Goal: Task Accomplishment & Management: Manage account settings

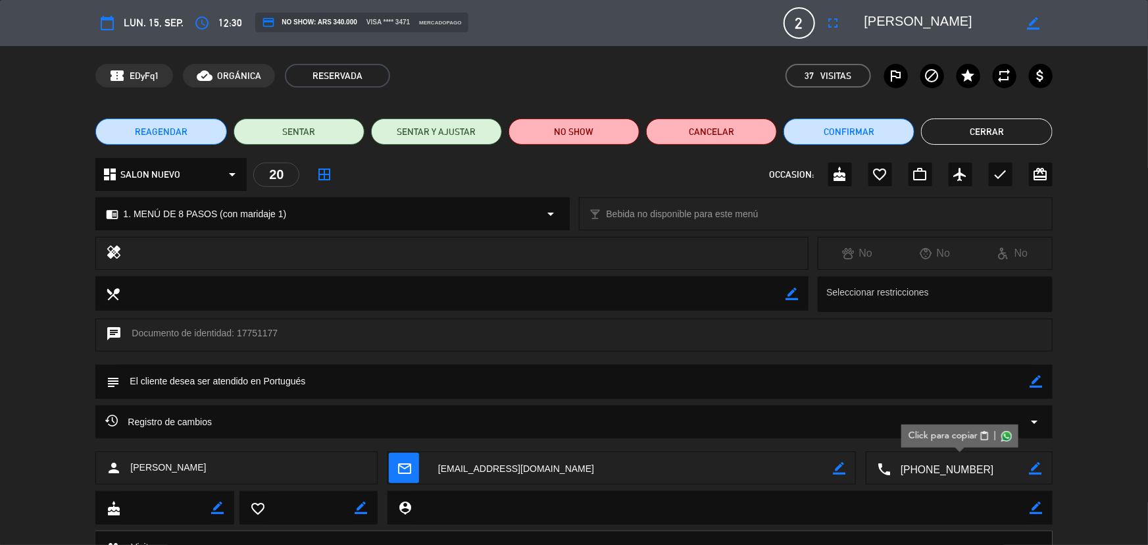
scroll to position [119, 0]
drag, startPoint x: 987, startPoint y: 128, endPoint x: 941, endPoint y: 129, distance: 46.1
click at [981, 129] on button "Cerrar" at bounding box center [986, 131] width 131 height 26
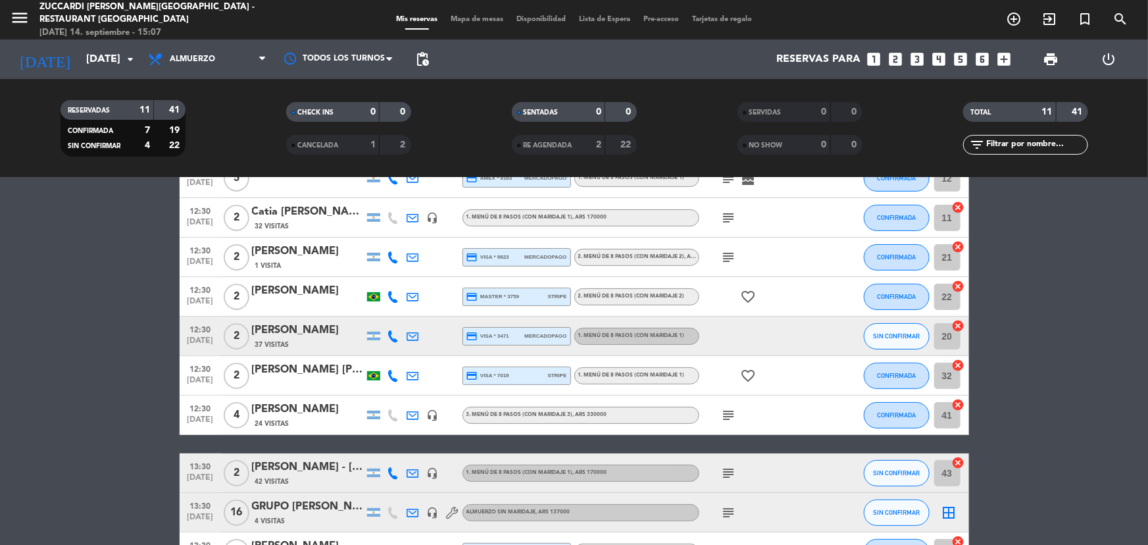
click at [274, 374] on div "[PERSON_NAME] [PERSON_NAME]" at bounding box center [308, 369] width 112 height 17
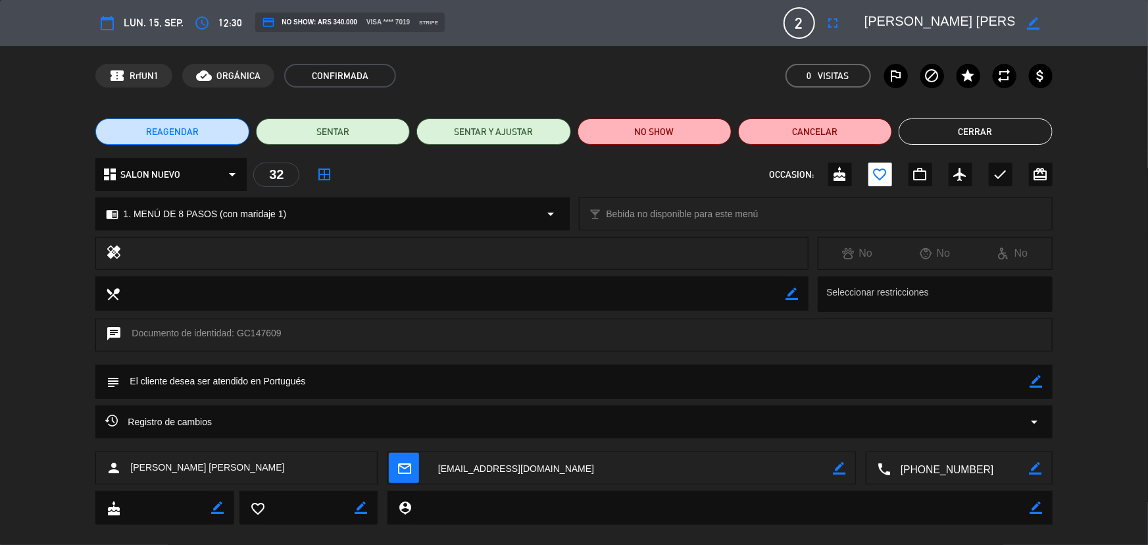
click at [959, 467] on textarea at bounding box center [960, 468] width 139 height 33
drag, startPoint x: 1008, startPoint y: 26, endPoint x: 813, endPoint y: 51, distance: 196.3
click at [813, 51] on div "calendar_today lun. 15, sep. access_time 12:30 credit_card NO SHOW: ARS 340.000…" at bounding box center [574, 272] width 1148 height 545
drag, startPoint x: 981, startPoint y: 138, endPoint x: 959, endPoint y: 124, distance: 25.4
click at [981, 137] on button "Cerrar" at bounding box center [976, 131] width 154 height 26
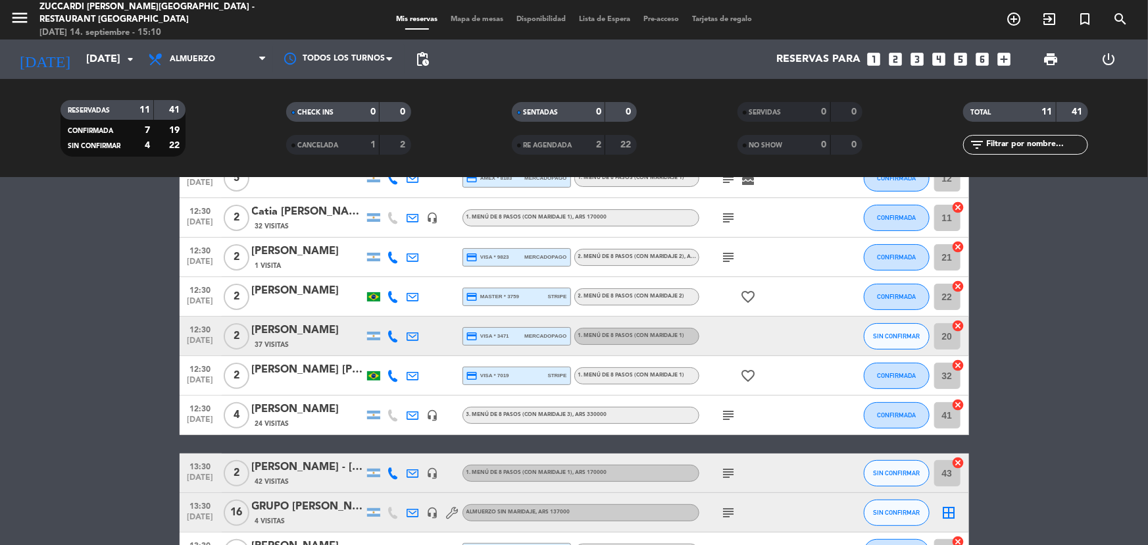
click at [290, 411] on div "[PERSON_NAME]" at bounding box center [308, 409] width 112 height 17
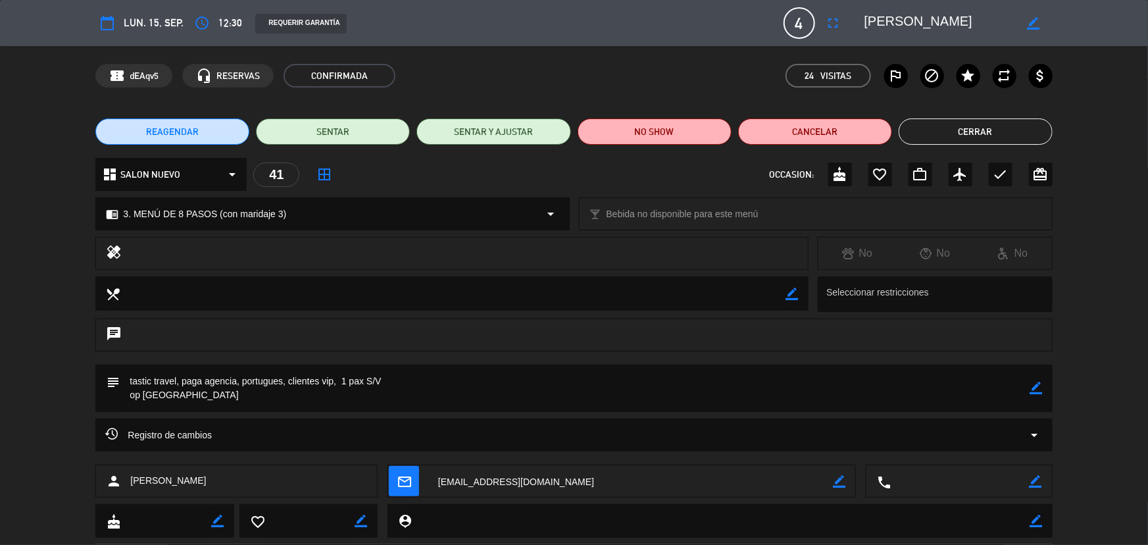
drag, startPoint x: 980, startPoint y: 20, endPoint x: 853, endPoint y: 26, distance: 127.2
click at [853, 26] on editable-input "border_color" at bounding box center [951, 23] width 204 height 24
drag, startPoint x: 985, startPoint y: 125, endPoint x: 353, endPoint y: 140, distance: 632.0
click at [981, 126] on button "Cerrar" at bounding box center [976, 131] width 154 height 26
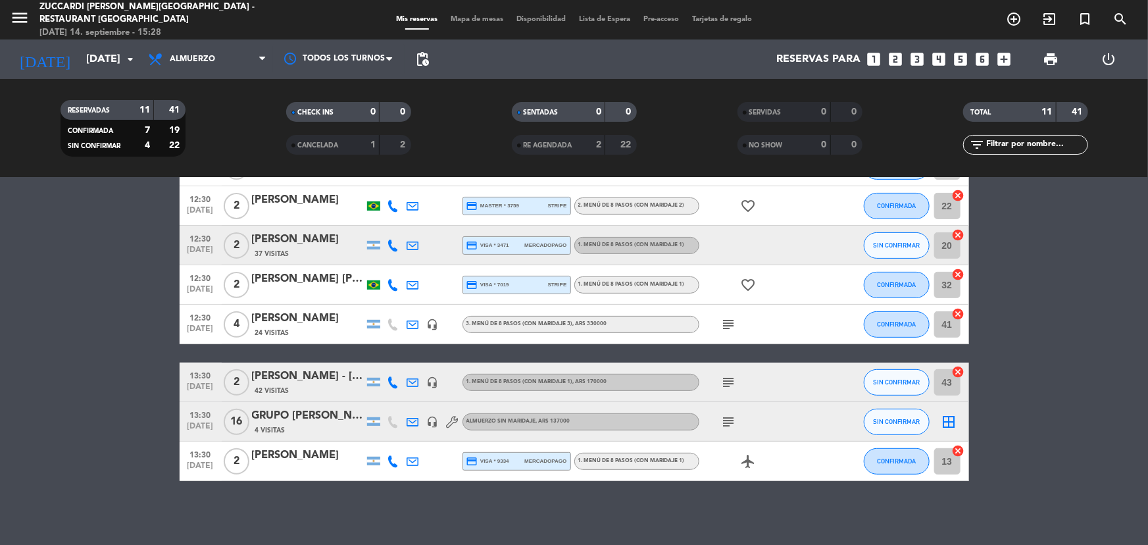
scroll to position [211, 0]
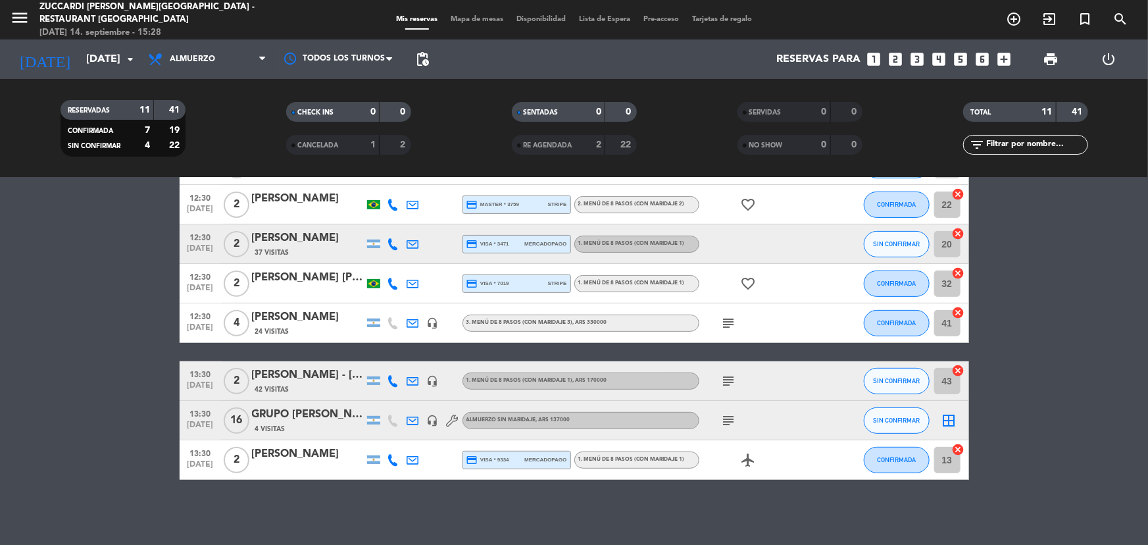
click at [293, 385] on div "42 Visitas" at bounding box center [308, 389] width 112 height 11
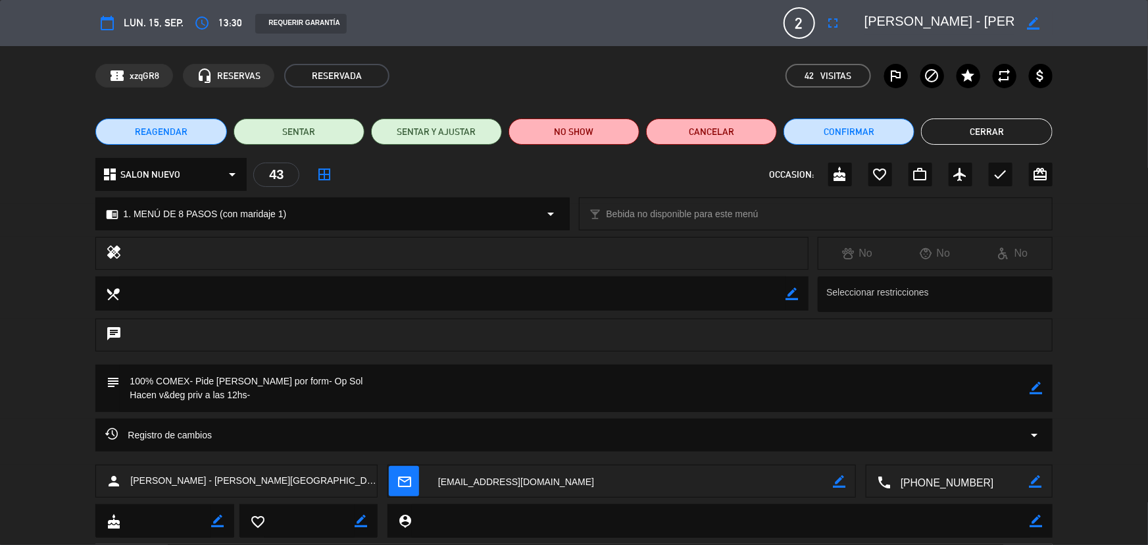
click at [964, 479] on textarea at bounding box center [960, 481] width 139 height 33
drag, startPoint x: 863, startPoint y: 24, endPoint x: 902, endPoint y: 24, distance: 38.8
click at [958, 21] on div "border_color" at bounding box center [954, 23] width 197 height 24
drag, startPoint x: 865, startPoint y: 19, endPoint x: 927, endPoint y: 22, distance: 61.9
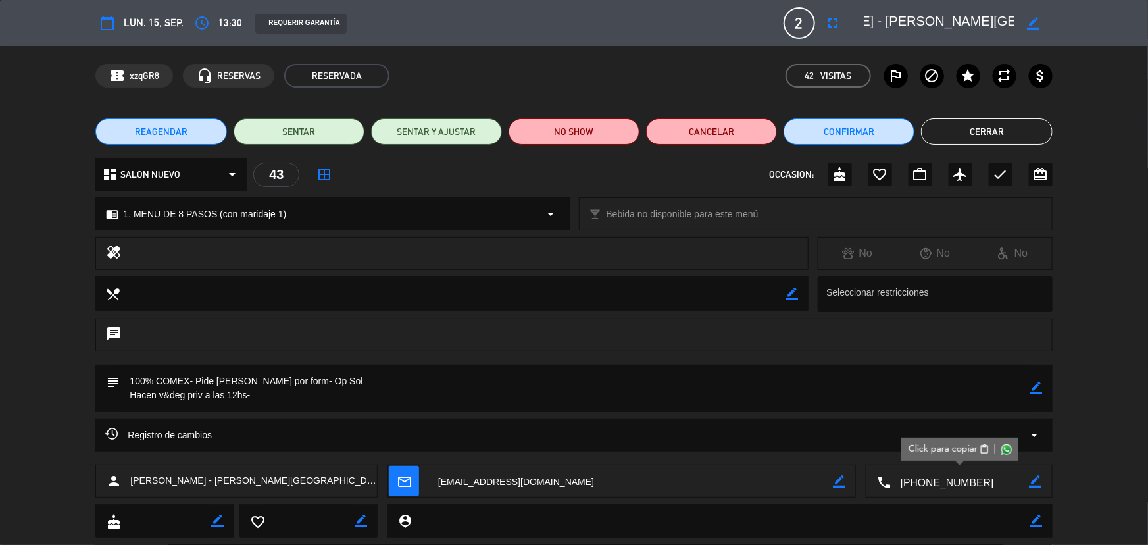
click at [927, 22] on textarea at bounding box center [940, 23] width 151 height 24
click at [53, 441] on div "Registro de cambios arrow_drop_down" at bounding box center [574, 442] width 1148 height 46
click at [61, 410] on div "subject border_color" at bounding box center [574, 392] width 1148 height 54
drag, startPoint x: 1017, startPoint y: 121, endPoint x: 1002, endPoint y: 120, distance: 15.2
click at [1017, 121] on button "Cerrar" at bounding box center [986, 131] width 131 height 26
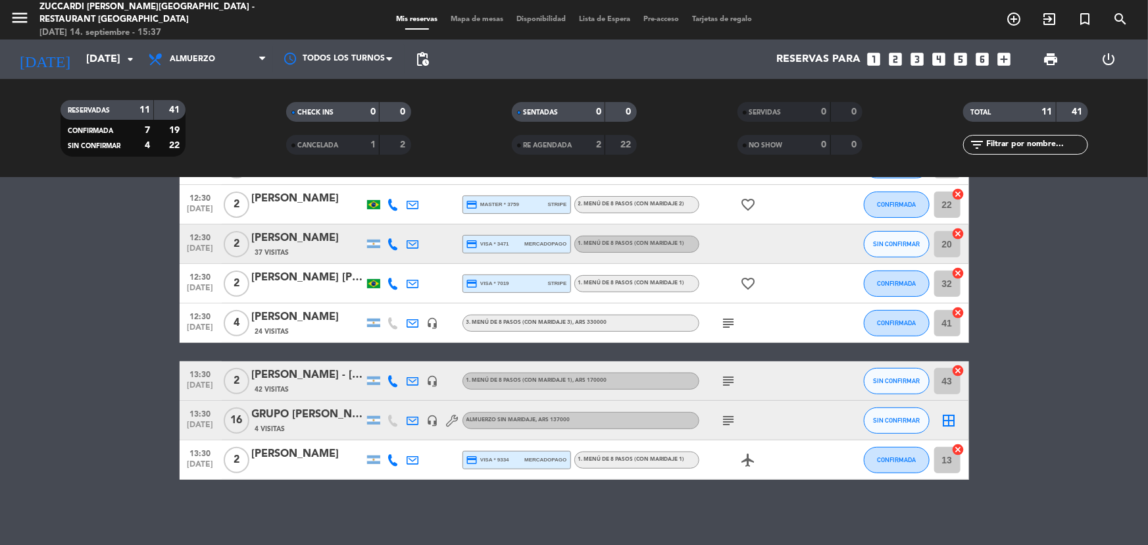
click at [279, 419] on div "GRUPO [PERSON_NAME]" at bounding box center [308, 414] width 112 height 17
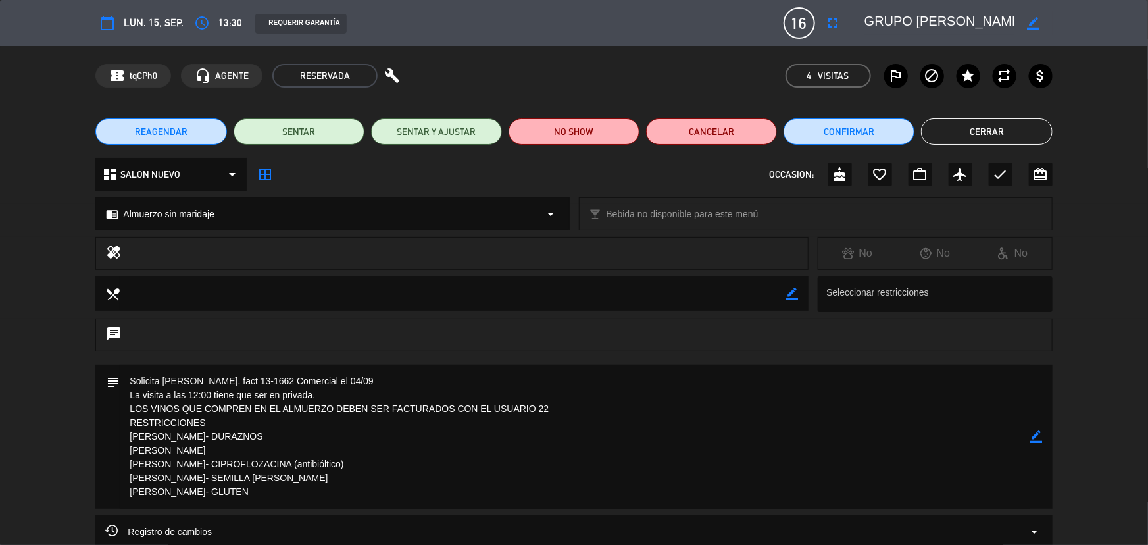
click at [1018, 136] on button "Cerrar" at bounding box center [986, 131] width 131 height 26
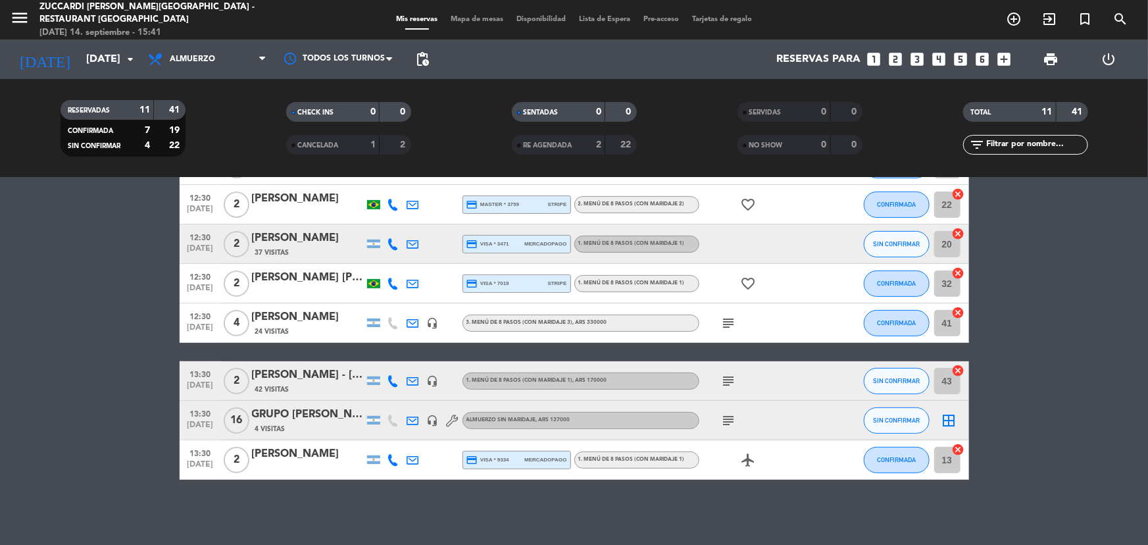
click at [291, 459] on div "[PERSON_NAME]" at bounding box center [308, 454] width 112 height 17
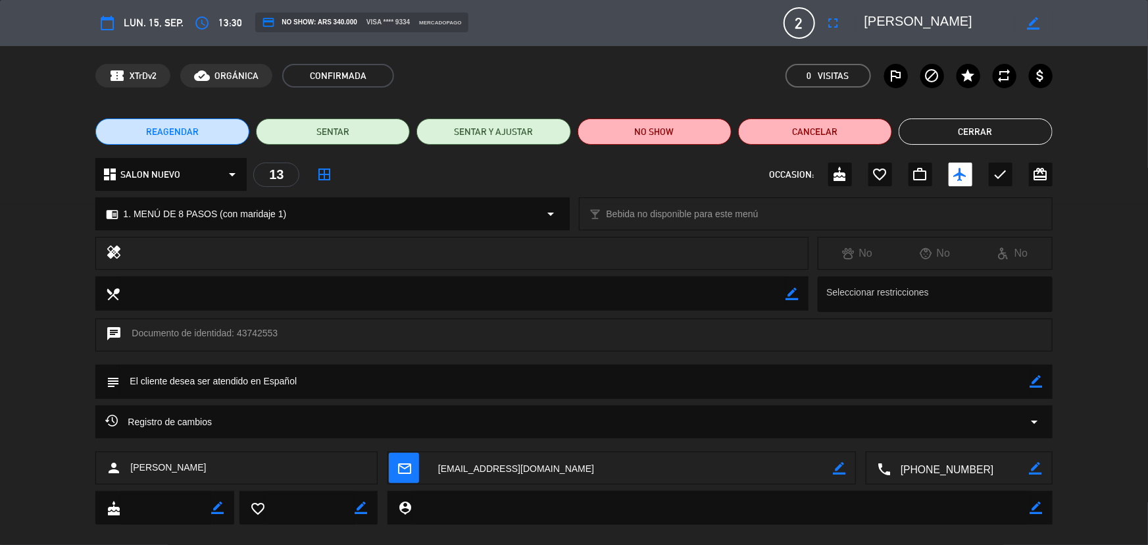
click at [935, 472] on textarea at bounding box center [960, 468] width 139 height 33
drag, startPoint x: 974, startPoint y: 20, endPoint x: 872, endPoint y: 22, distance: 102.0
click at [879, 19] on textarea at bounding box center [940, 23] width 151 height 24
drag, startPoint x: 872, startPoint y: 22, endPoint x: 859, endPoint y: 22, distance: 12.5
click at [859, 22] on div "border_color" at bounding box center [954, 23] width 197 height 24
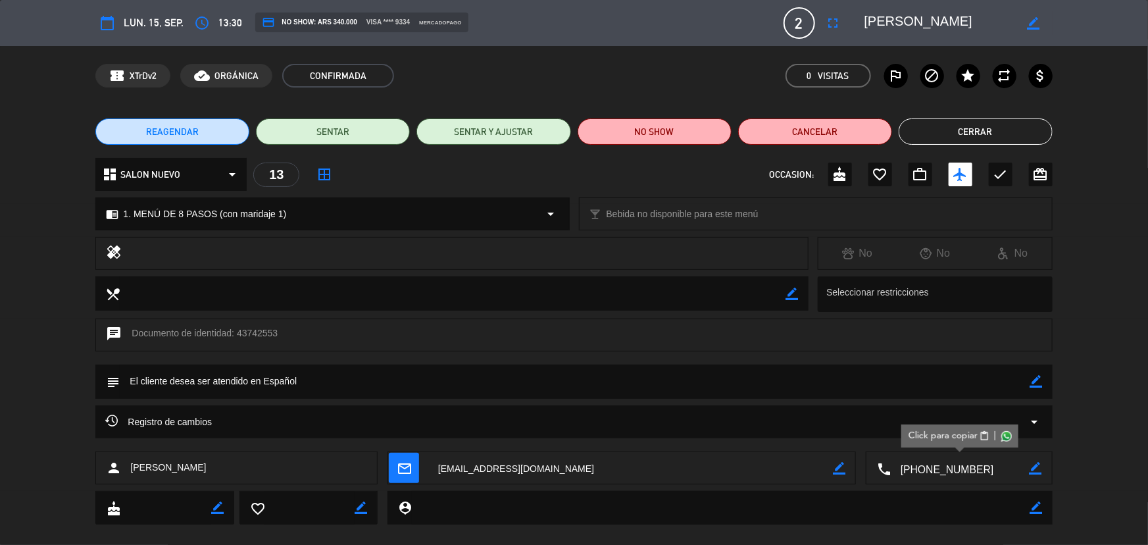
drag, startPoint x: 858, startPoint y: 22, endPoint x: 868, endPoint y: 26, distance: 10.6
click at [859, 22] on div "border_color" at bounding box center [954, 23] width 197 height 24
drag, startPoint x: 936, startPoint y: 16, endPoint x: 859, endPoint y: 16, distance: 76.3
click at [859, 16] on div "border_color" at bounding box center [954, 23] width 197 height 24
drag, startPoint x: 1027, startPoint y: 132, endPoint x: 719, endPoint y: 124, distance: 307.4
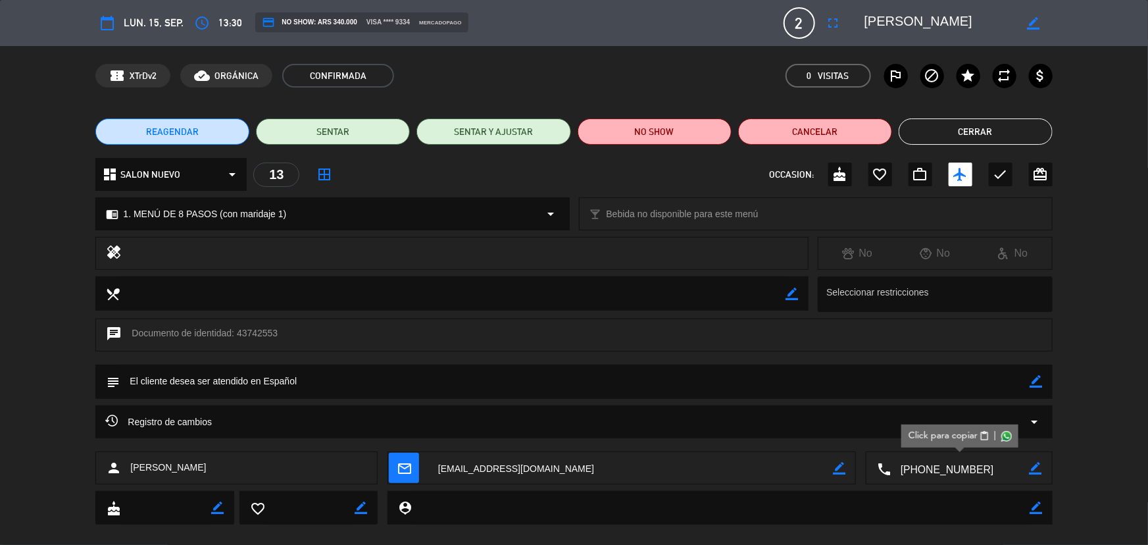
click at [1016, 130] on button "Cerrar" at bounding box center [976, 131] width 154 height 26
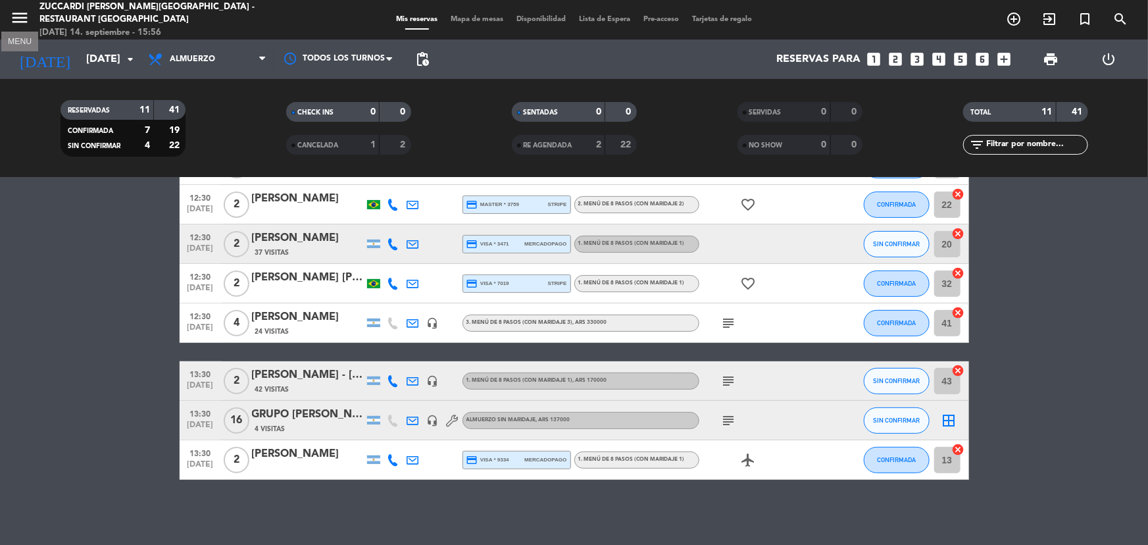
click at [20, 15] on icon "menu" at bounding box center [20, 18] width 20 height 20
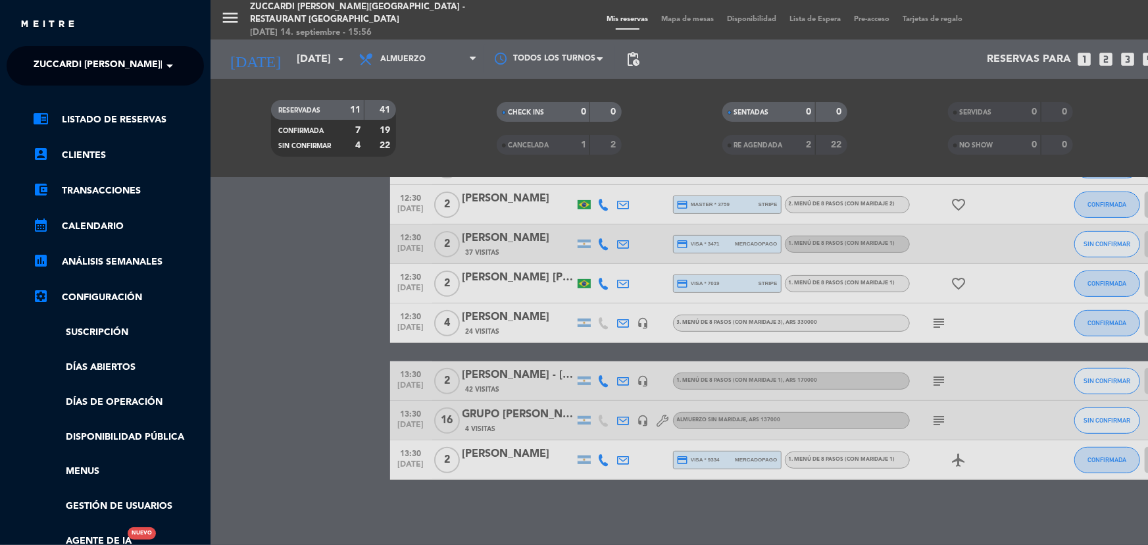
click at [163, 57] on span at bounding box center [173, 66] width 22 height 28
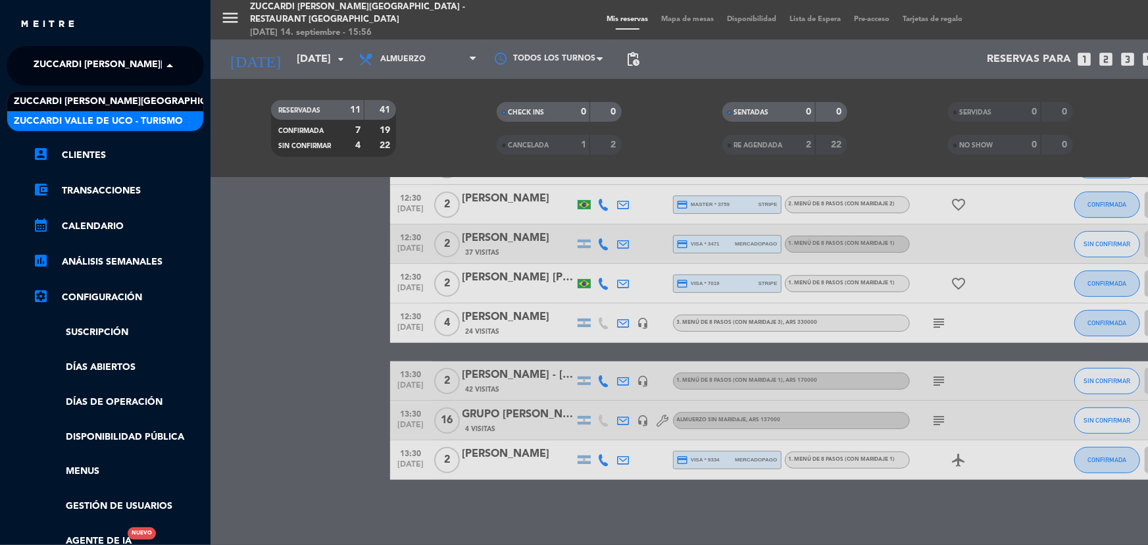
click at [173, 116] on span "Zuccardi Valle de Uco - Turismo" at bounding box center [98, 121] width 169 height 15
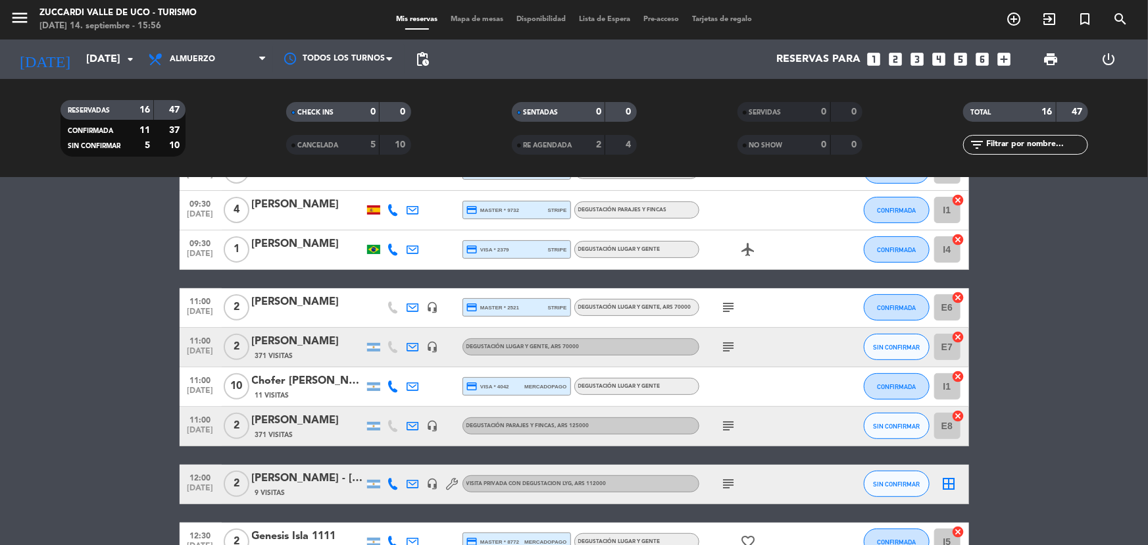
scroll to position [0, 0]
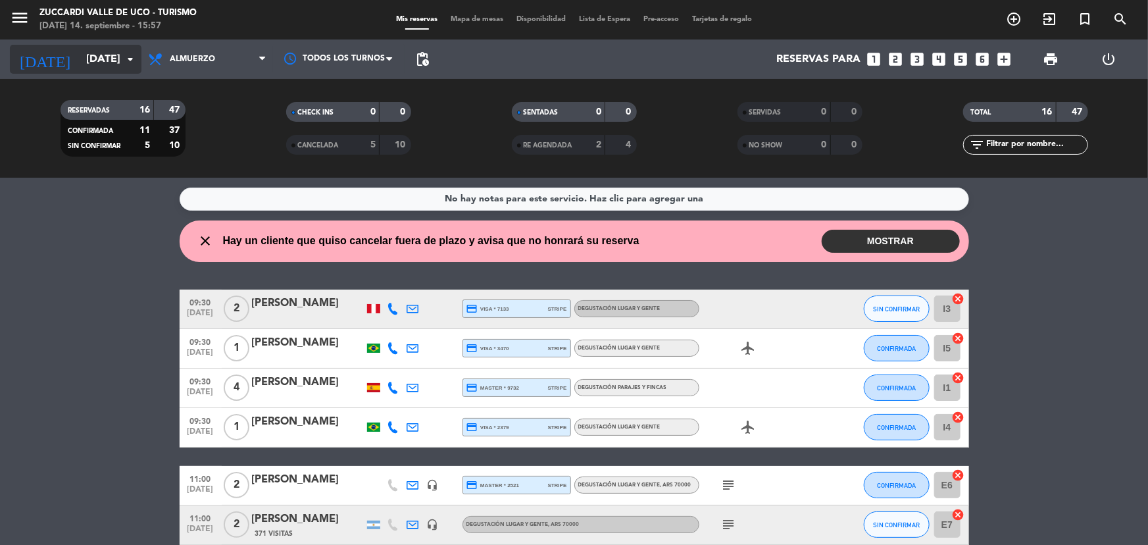
click at [80, 67] on input "[DATE]" at bounding box center [149, 60] width 139 height 26
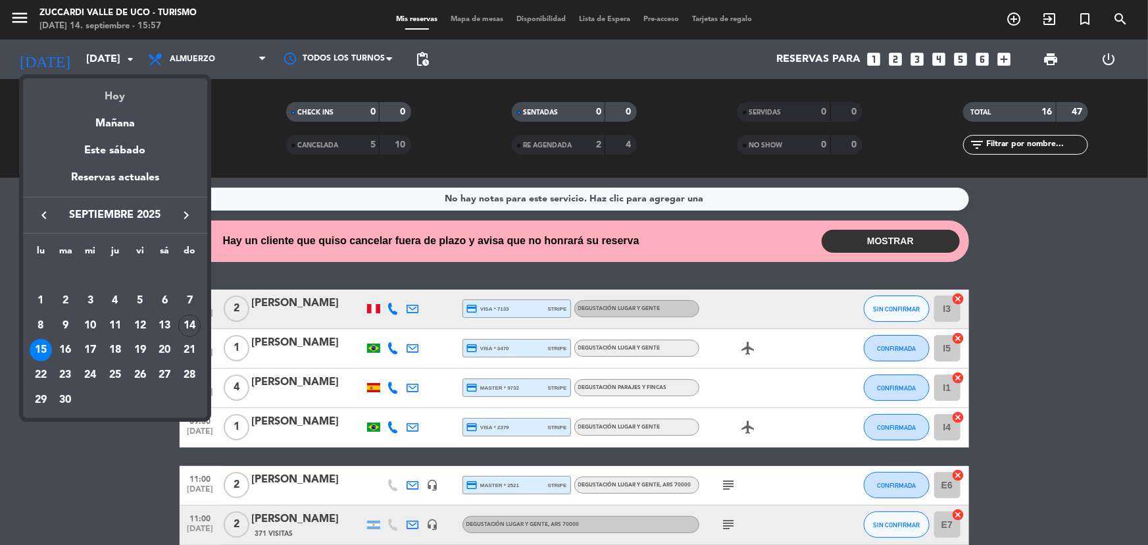
click at [125, 96] on div "Hoy" at bounding box center [115, 91] width 184 height 27
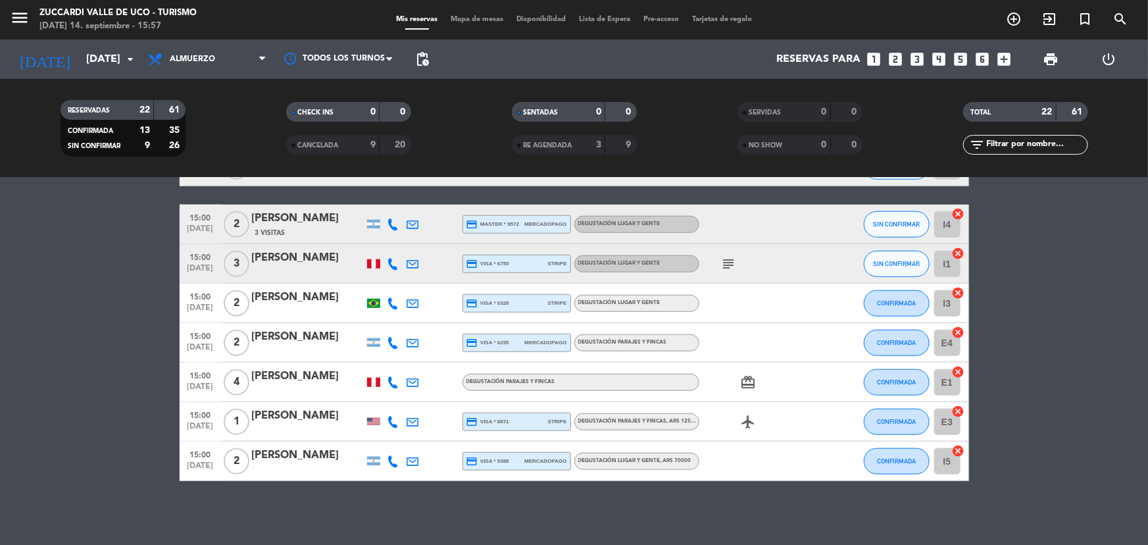
scroll to position [683, 0]
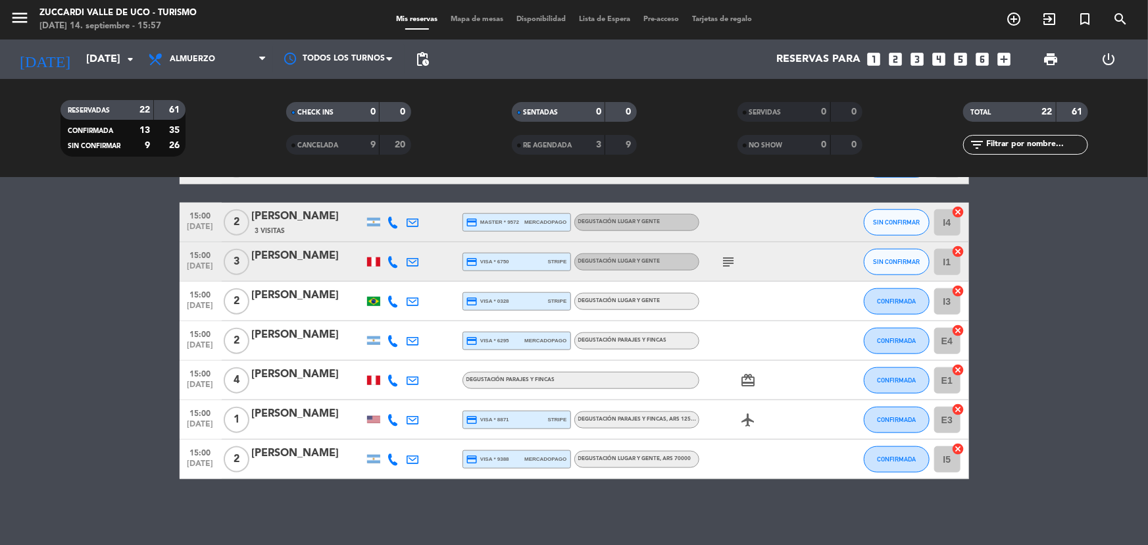
click at [280, 381] on div "[PERSON_NAME]" at bounding box center [308, 374] width 112 height 17
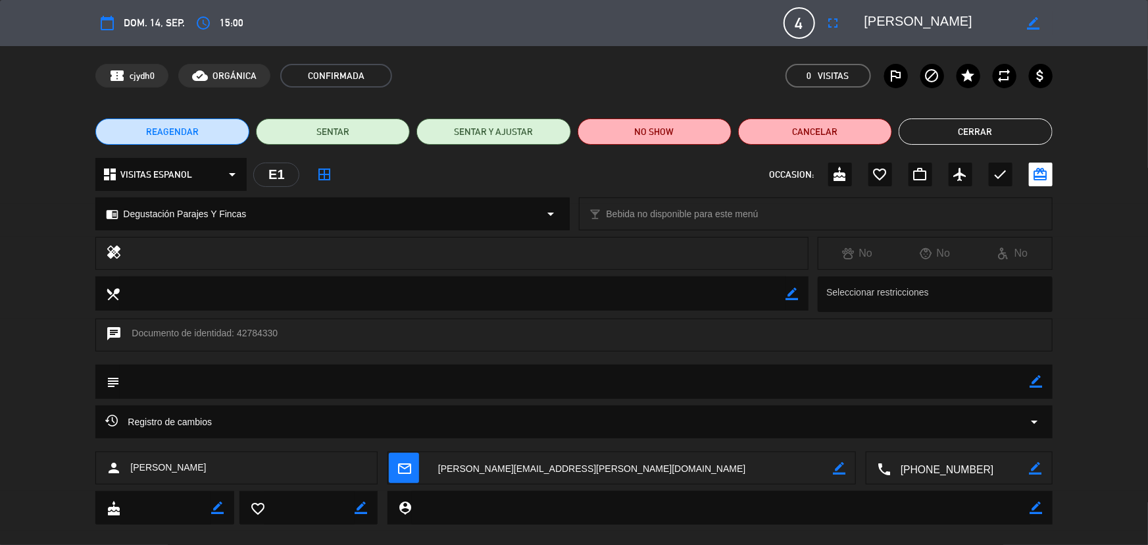
click at [260, 213] on div "chrome_reader_mode Degustación Parajes Y Fincas arrow_drop_down" at bounding box center [332, 214] width 473 height 32
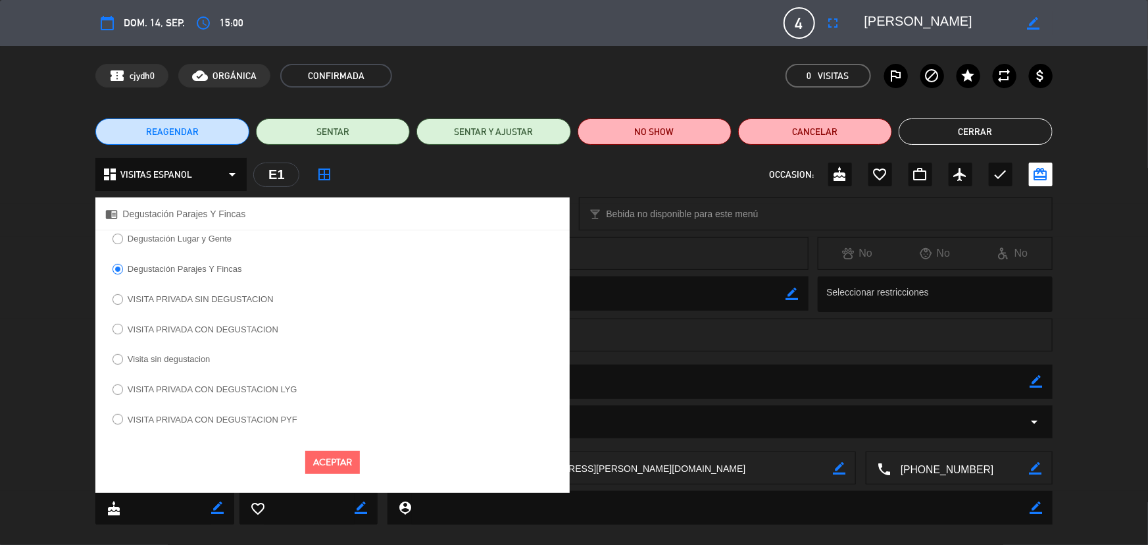
click at [192, 240] on label "Degustación Lugar y Gente" at bounding box center [180, 238] width 104 height 9
click at [334, 459] on button "Aceptar" at bounding box center [332, 462] width 55 height 23
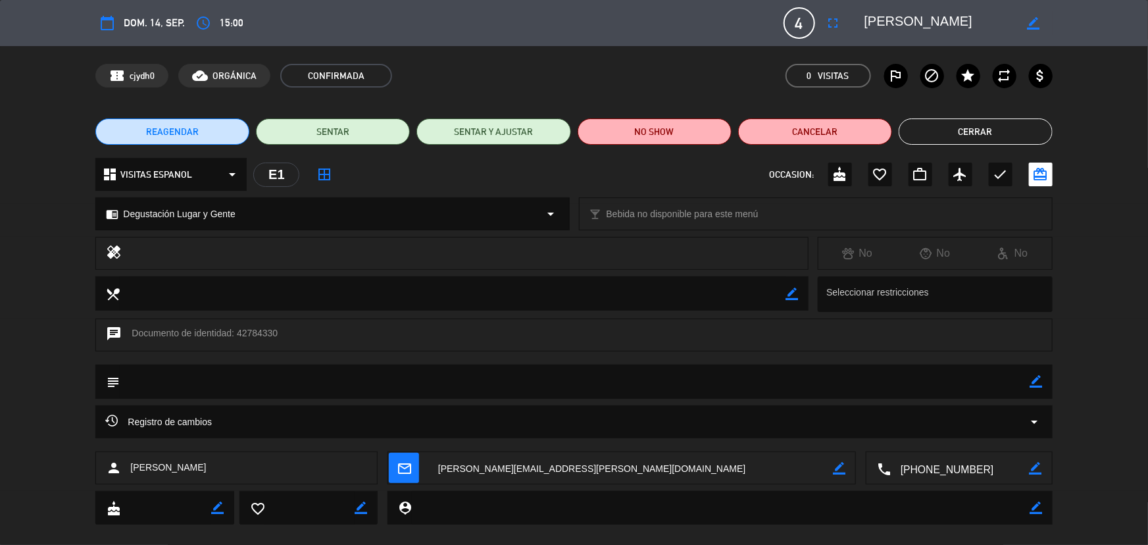
drag, startPoint x: 1020, startPoint y: 130, endPoint x: 875, endPoint y: 72, distance: 156.2
click at [1020, 130] on button "Cerrar" at bounding box center [976, 131] width 154 height 26
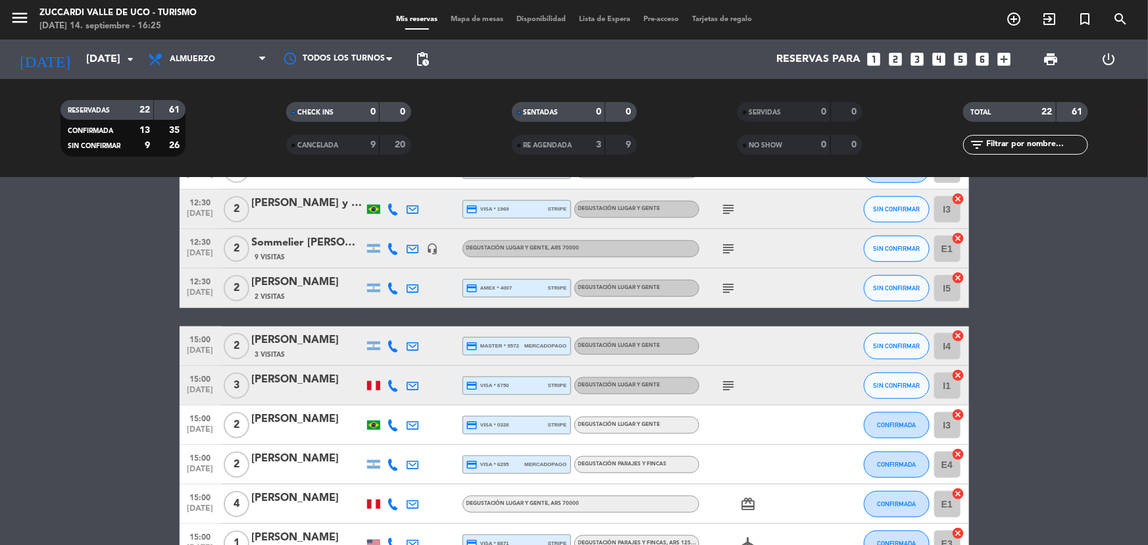
scroll to position [563, 0]
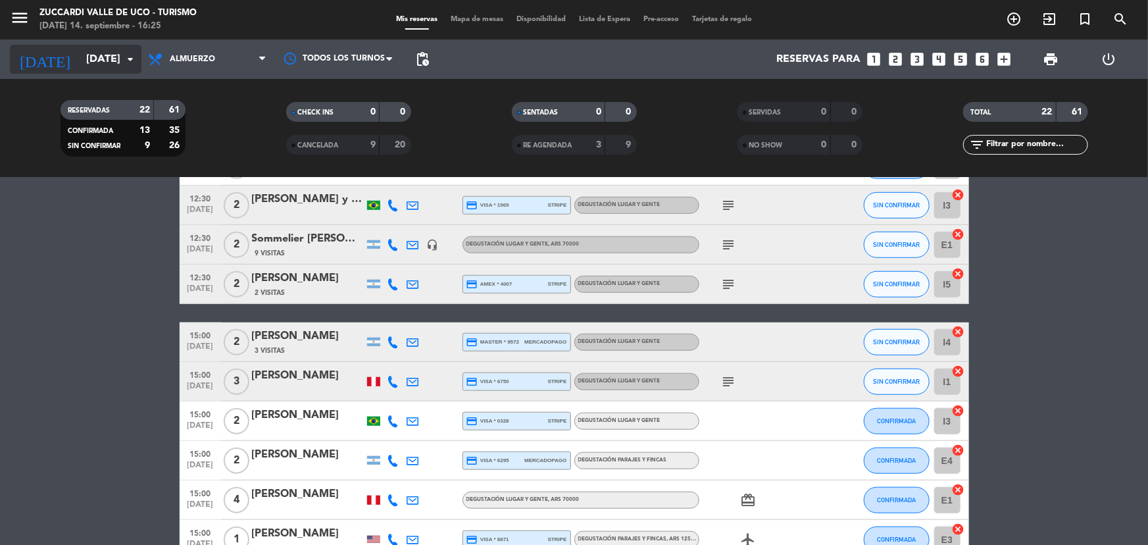
click at [101, 65] on input "[DATE]" at bounding box center [149, 60] width 139 height 26
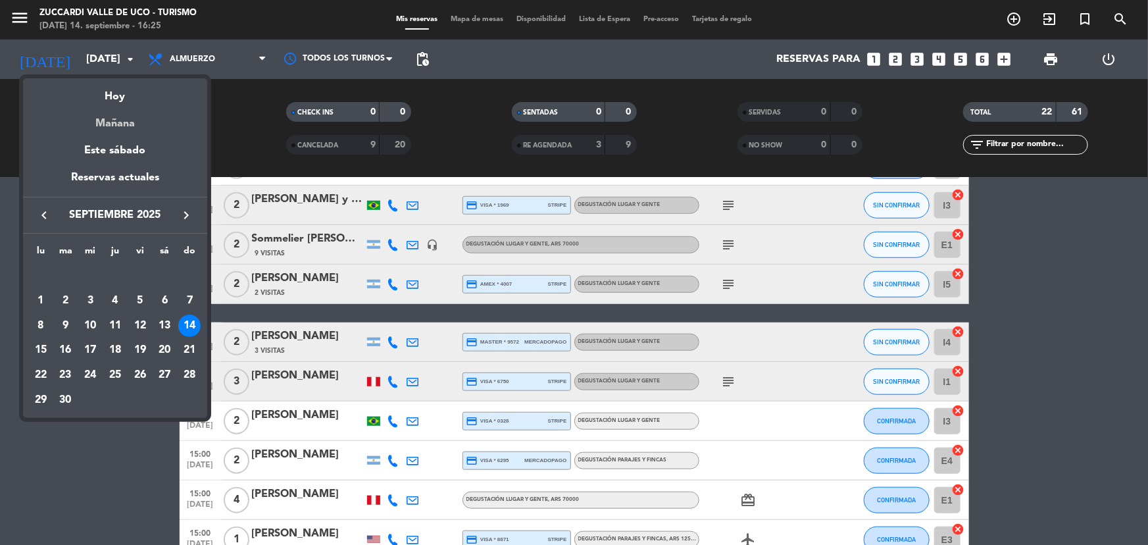
click at [116, 121] on div "Mañana" at bounding box center [115, 118] width 184 height 27
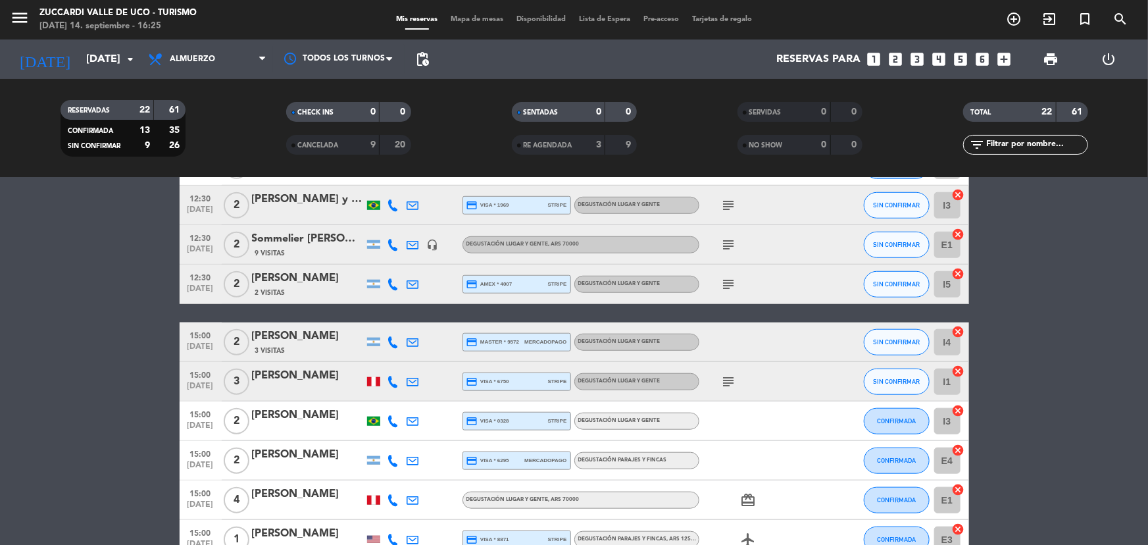
type input "[DATE]"
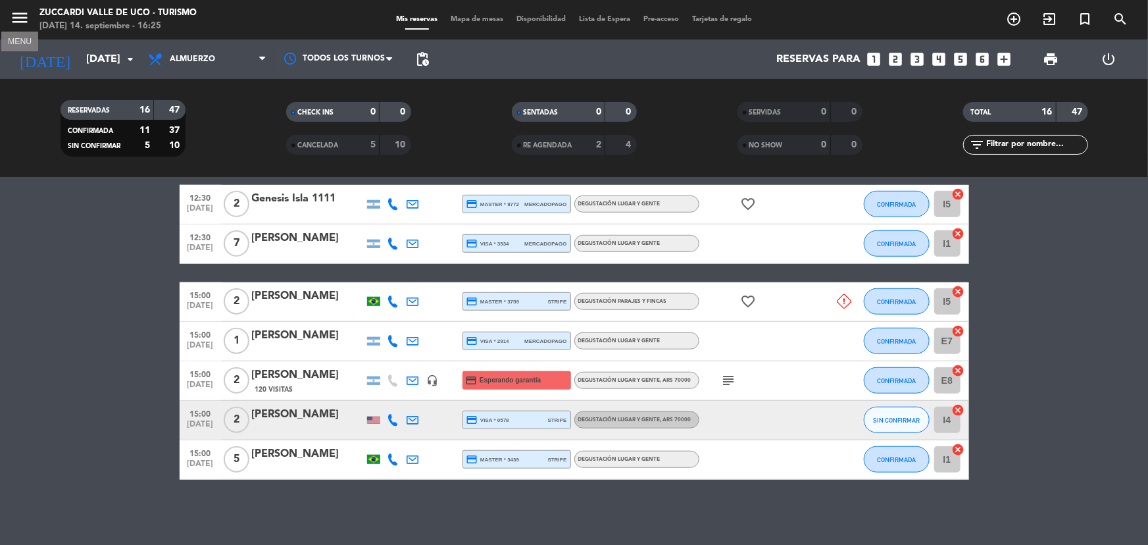
click at [18, 17] on icon "menu" at bounding box center [20, 18] width 20 height 20
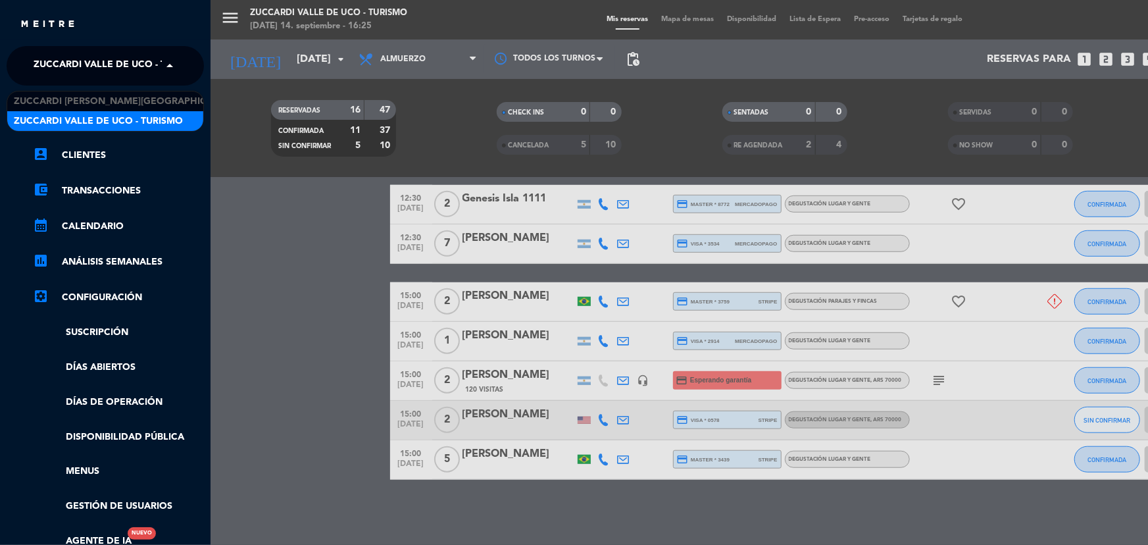
click at [165, 69] on span at bounding box center [173, 66] width 22 height 28
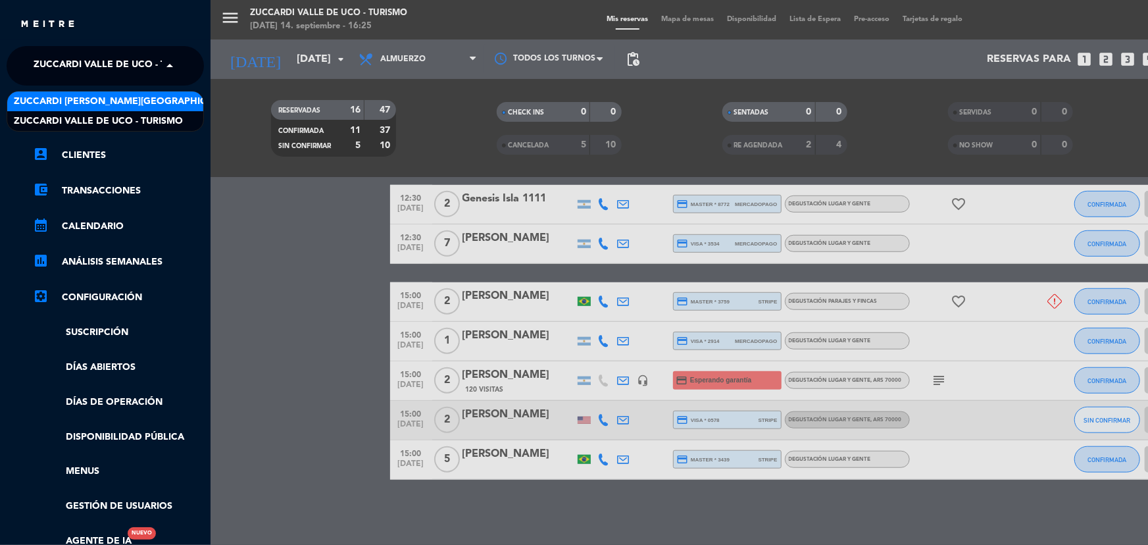
click at [167, 101] on span "Zuccardi [PERSON_NAME][GEOGRAPHIC_DATA] - Restaurant [GEOGRAPHIC_DATA]" at bounding box center [210, 101] width 392 height 15
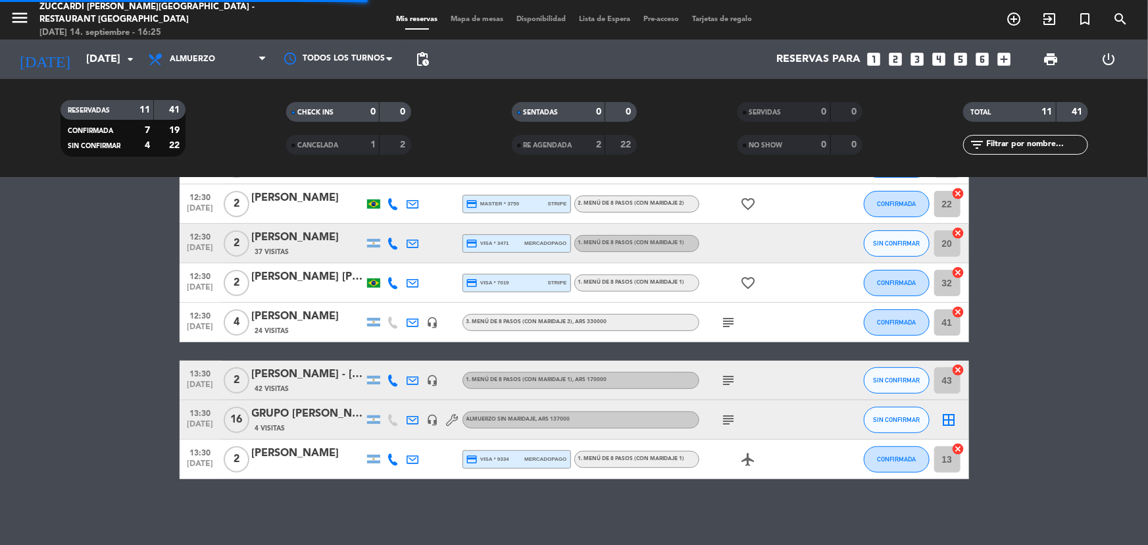
scroll to position [211, 0]
click at [737, 380] on span "subject" at bounding box center [729, 381] width 20 height 16
click at [732, 378] on icon "subject" at bounding box center [729, 381] width 16 height 16
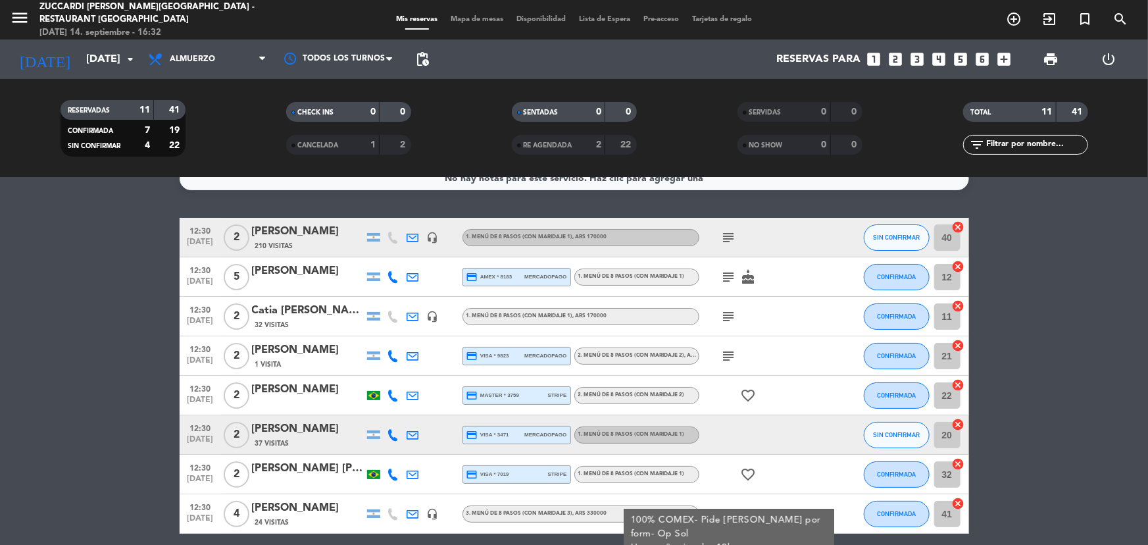
scroll to position [0, 0]
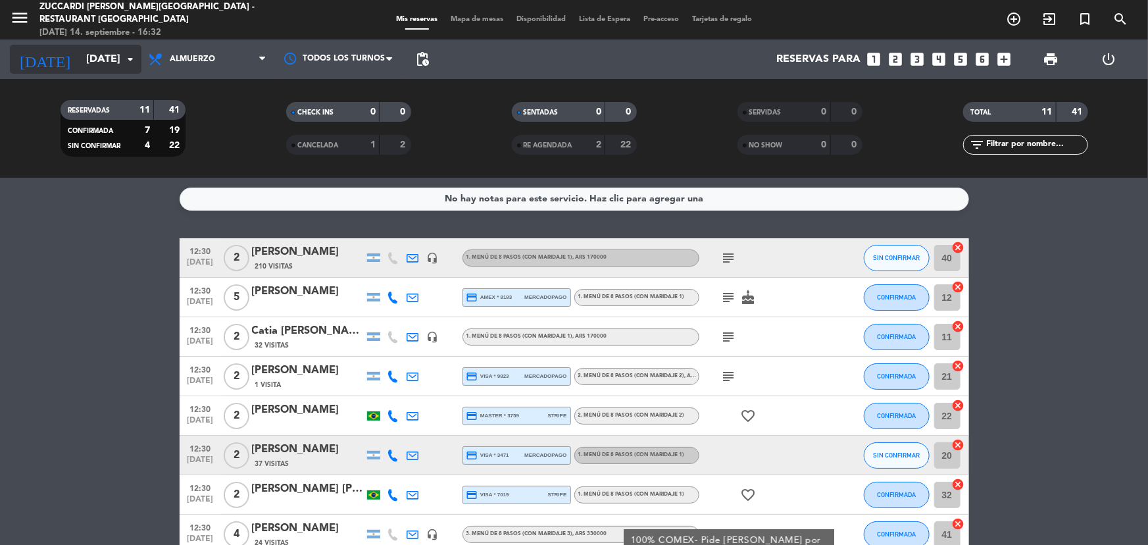
click at [80, 60] on input "[DATE]" at bounding box center [149, 60] width 139 height 26
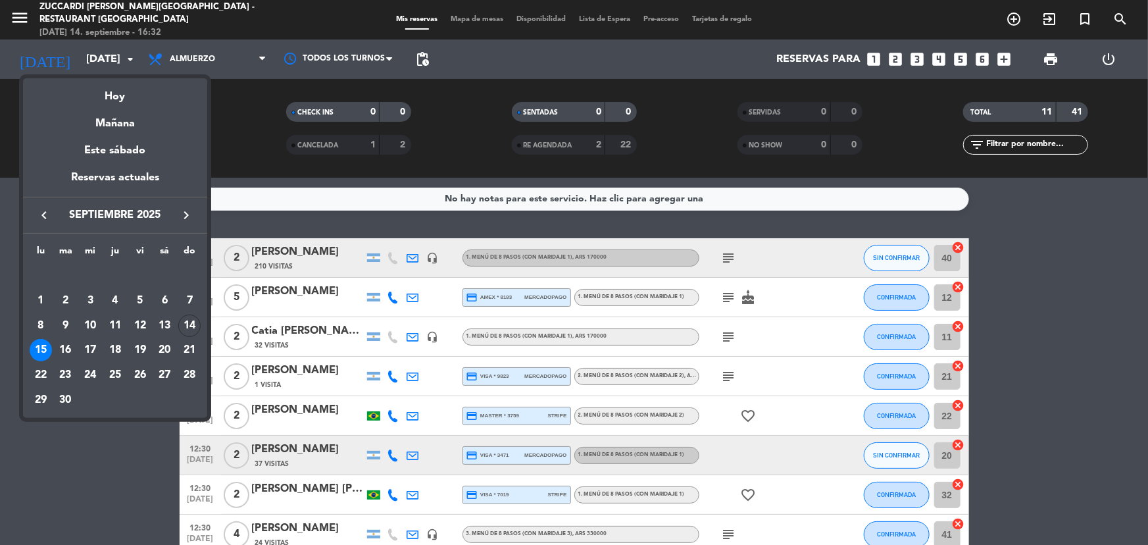
click at [16, 16] on div at bounding box center [574, 272] width 1148 height 545
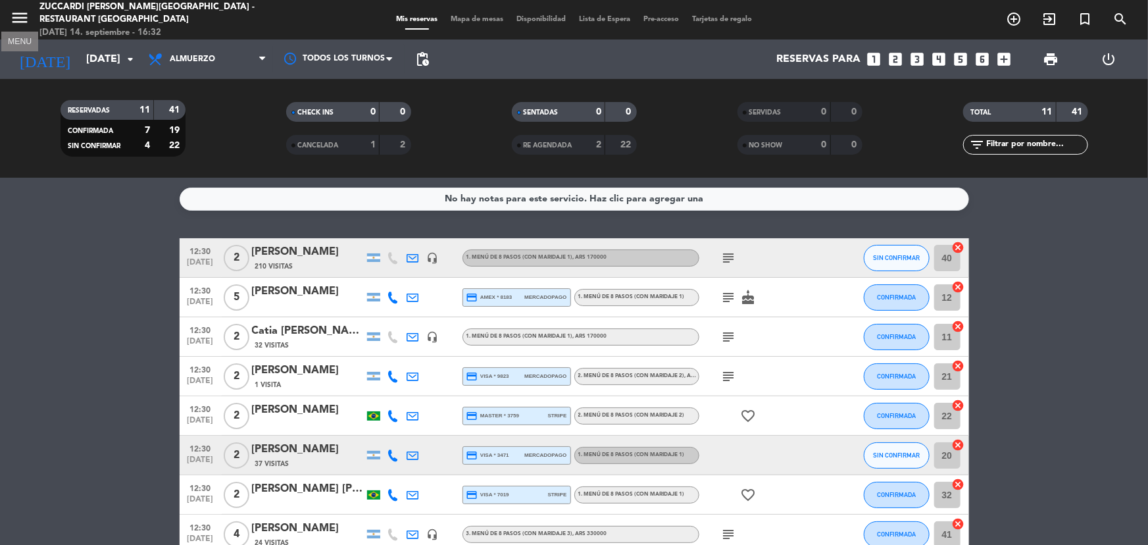
click at [16, 16] on icon "menu" at bounding box center [20, 18] width 20 height 20
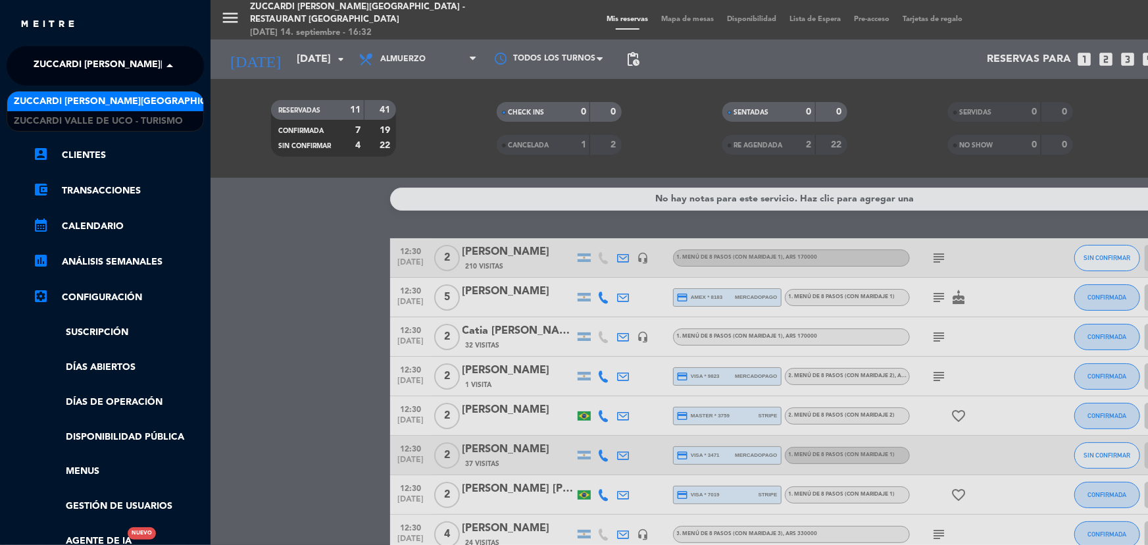
click at [163, 65] on span at bounding box center [173, 66] width 22 height 28
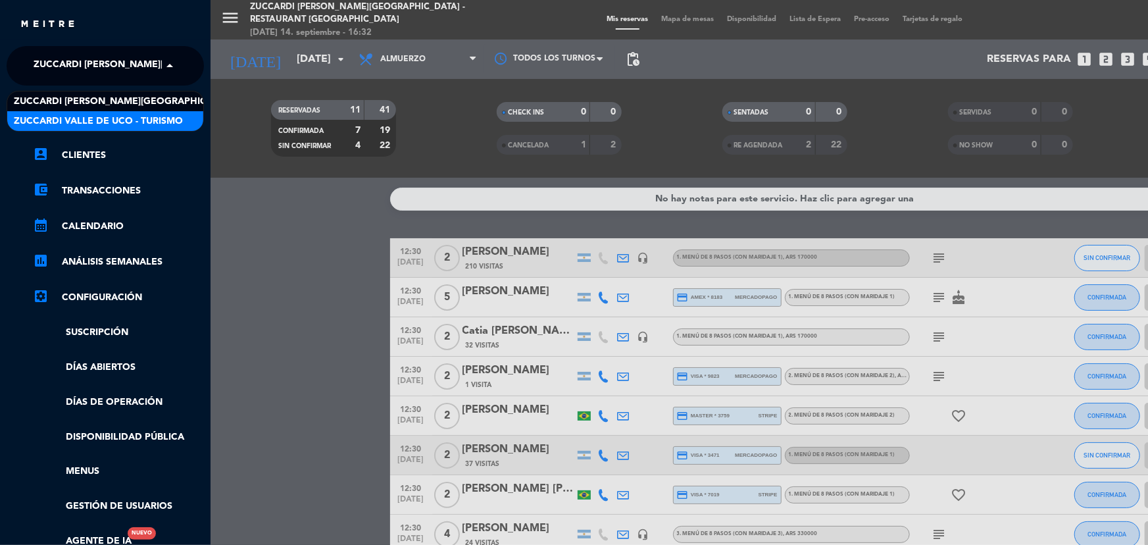
click at [169, 118] on span "Zuccardi Valle de Uco - Turismo" at bounding box center [98, 121] width 169 height 15
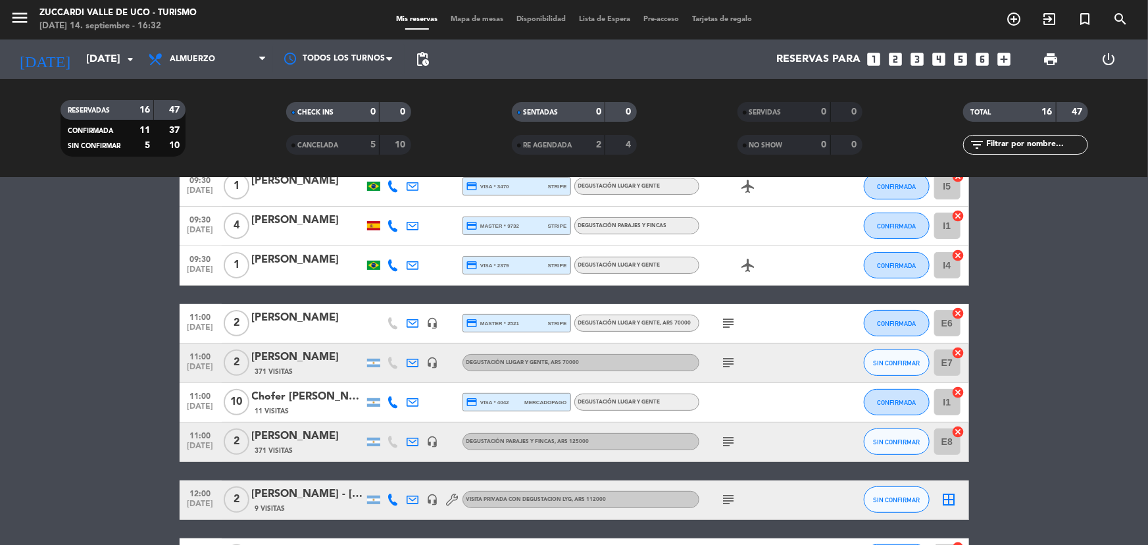
scroll to position [239, 0]
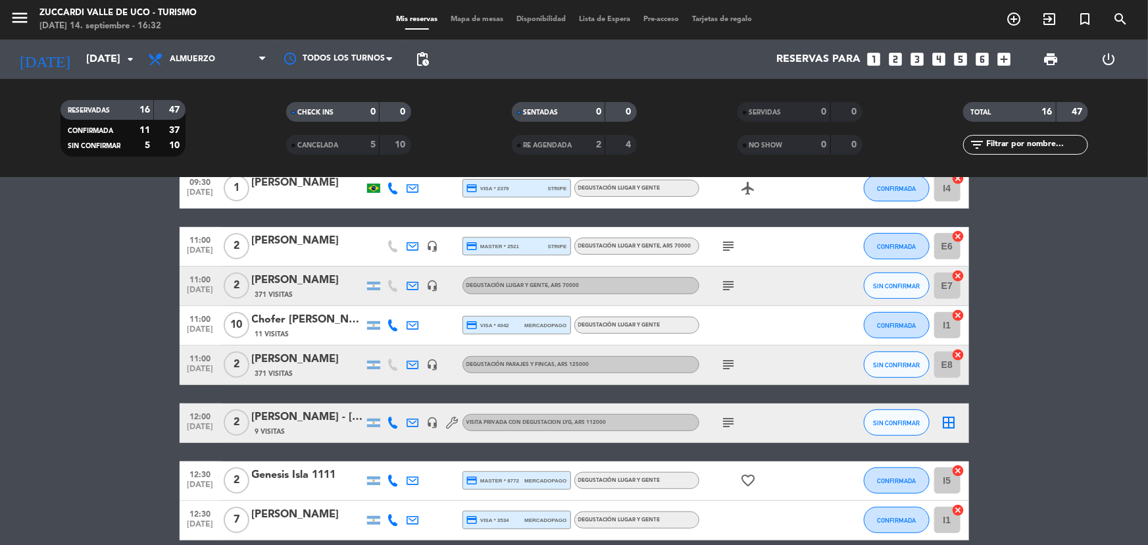
click at [725, 420] on icon "subject" at bounding box center [729, 423] width 16 height 16
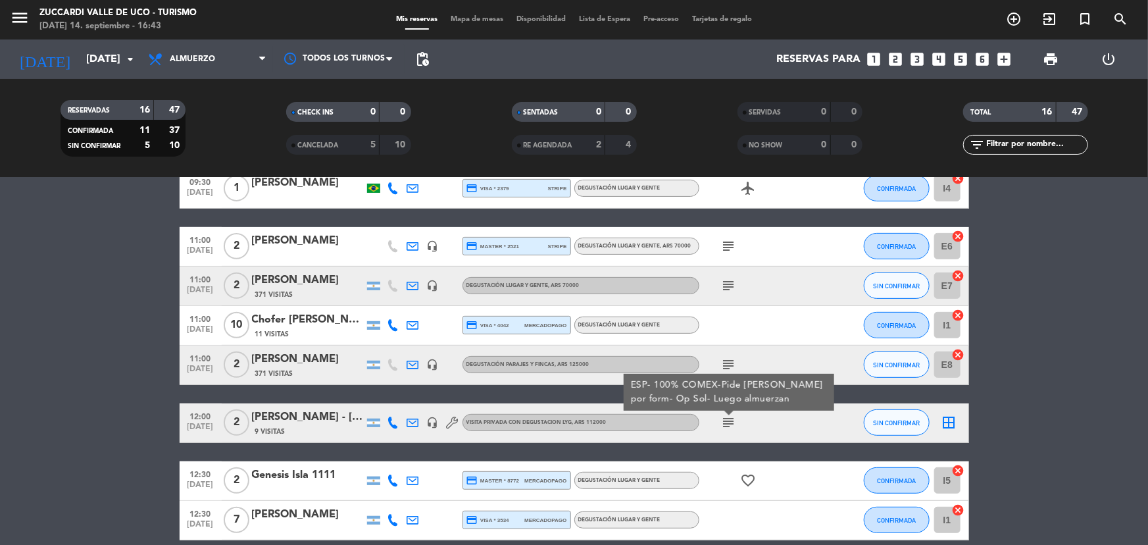
click at [100, 368] on bookings-row "09:30 [DATE] 2 [PERSON_NAME] credit_card visa * 7133 stripe Degustación Lugar y…" at bounding box center [574, 403] width 1148 height 705
